Goal: Information Seeking & Learning: Learn about a topic

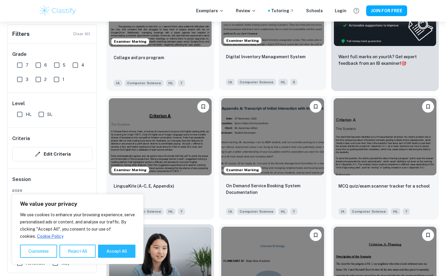
scroll to position [244, 0]
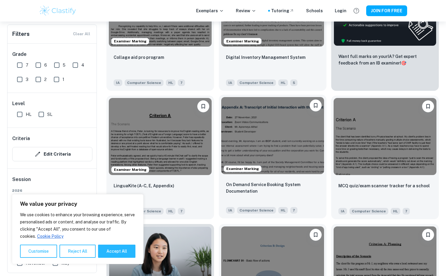
click at [258, 155] on img at bounding box center [272, 135] width 103 height 77
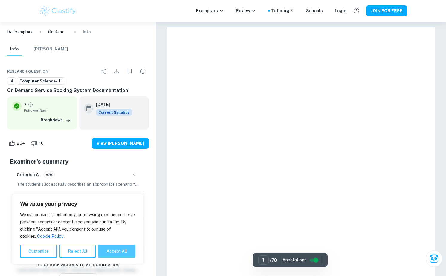
click at [124, 248] on button "Accept All" at bounding box center [116, 251] width 37 height 13
checkbox input "true"
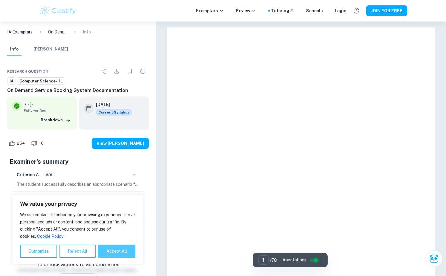
checkbox input "true"
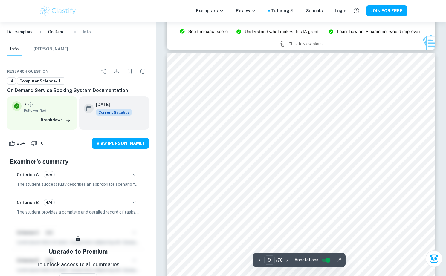
scroll to position [3148, 0]
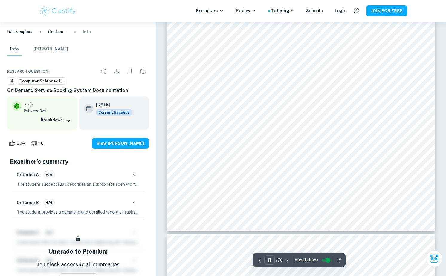
type input "12"
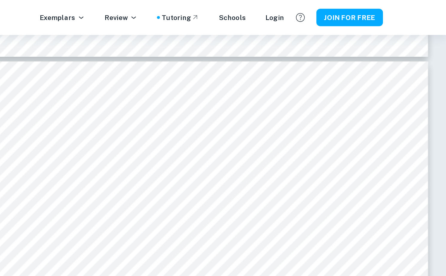
scroll to position [4307, 0]
